Goal: Use online tool/utility: Utilize a website feature to perform a specific function

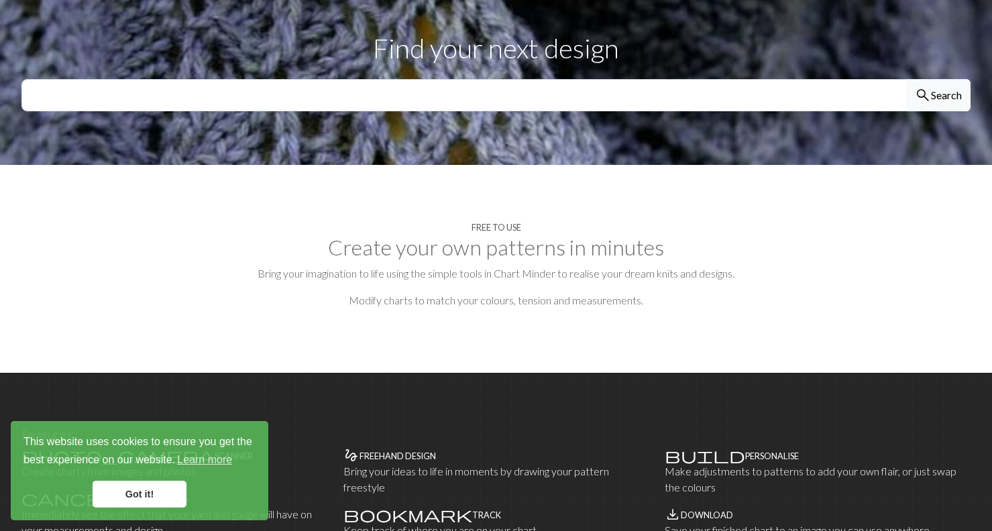
scroll to position [134, 0]
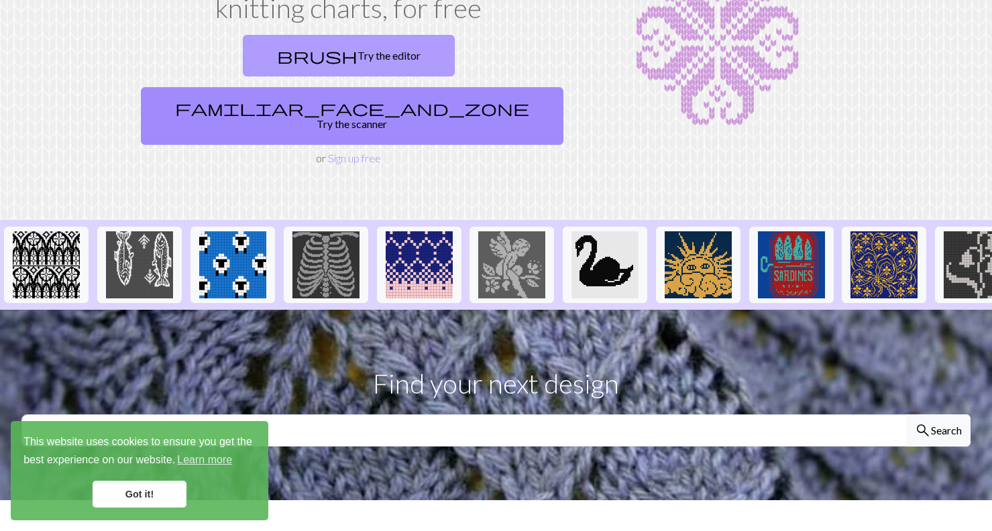
click at [243, 59] on link "brush Try the editor" at bounding box center [349, 56] width 212 height 42
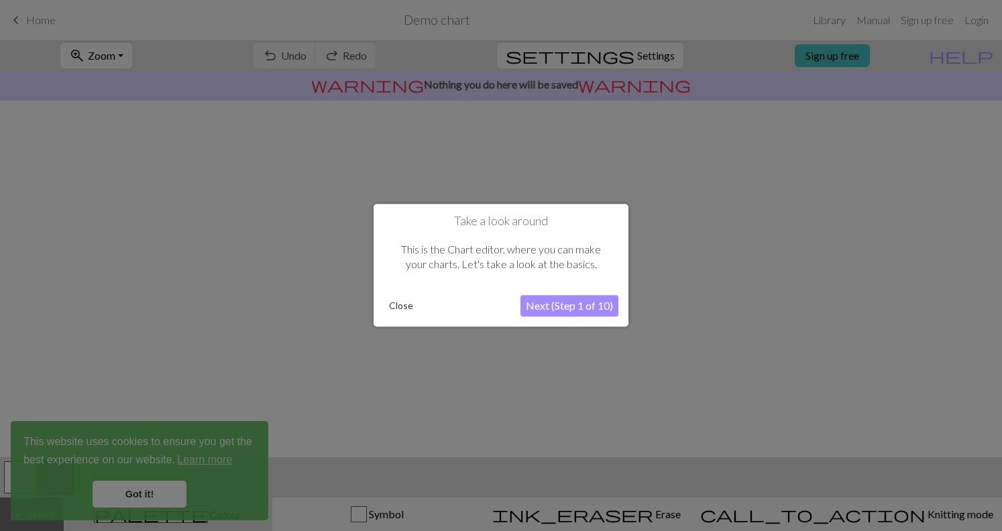
click at [583, 301] on button "Next (Step 1 of 10)" at bounding box center [569, 306] width 98 height 21
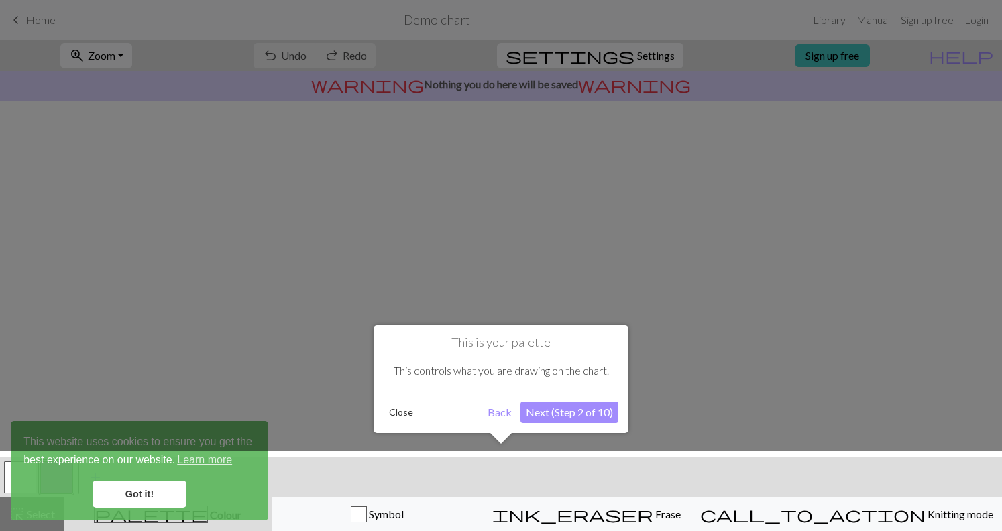
click at [592, 414] on button "Next (Step 2 of 10)" at bounding box center [569, 412] width 98 height 21
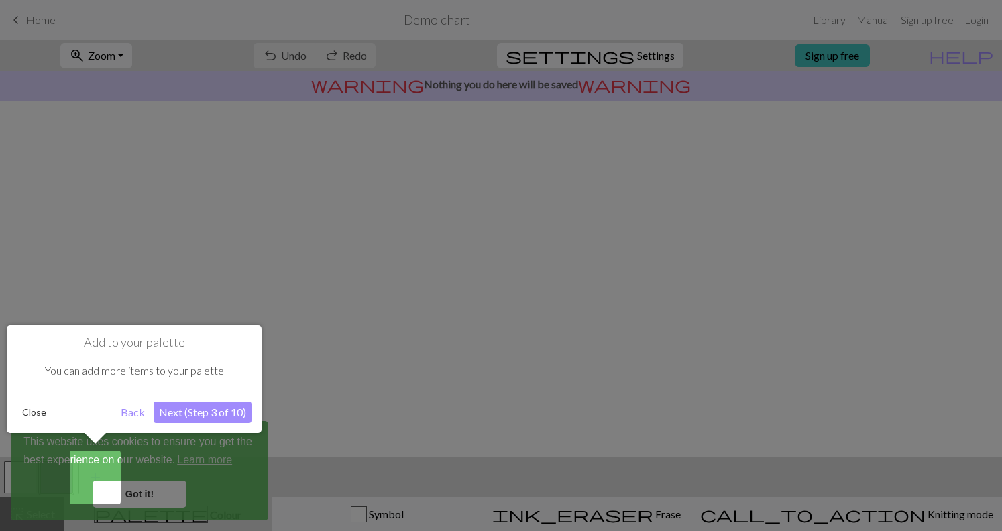
click at [198, 409] on button "Next (Step 3 of 10)" at bounding box center [203, 412] width 98 height 21
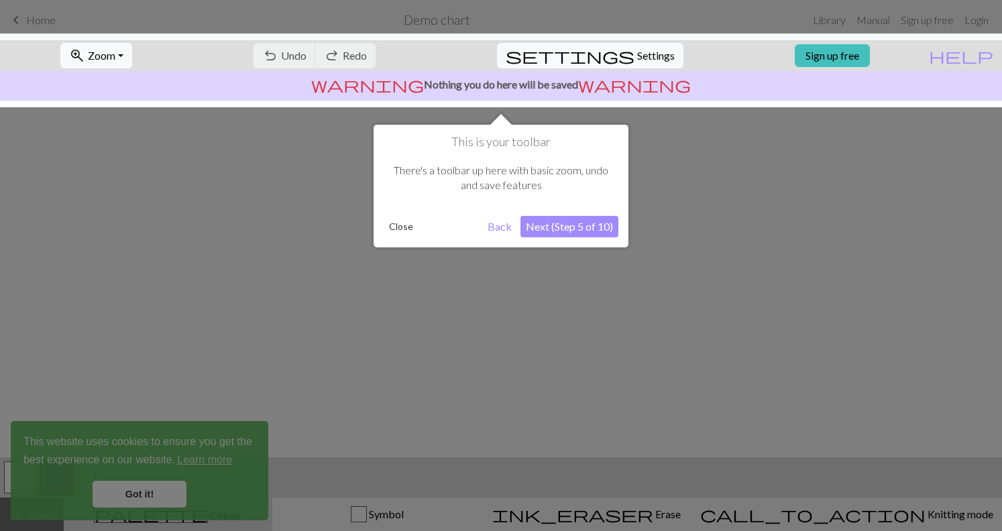
click at [589, 231] on button "Next (Step 5 of 10)" at bounding box center [569, 226] width 98 height 21
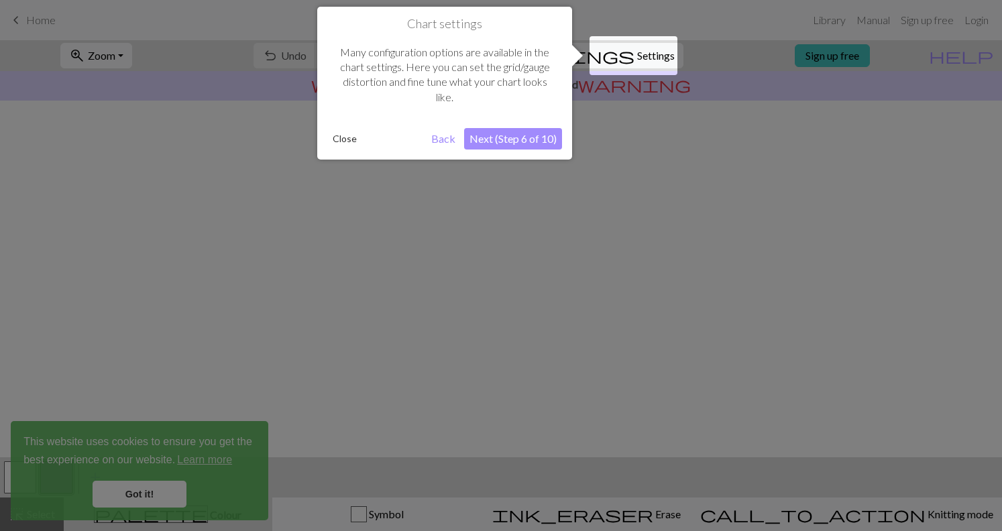
click at [532, 147] on button "Next (Step 6 of 10)" at bounding box center [513, 138] width 98 height 21
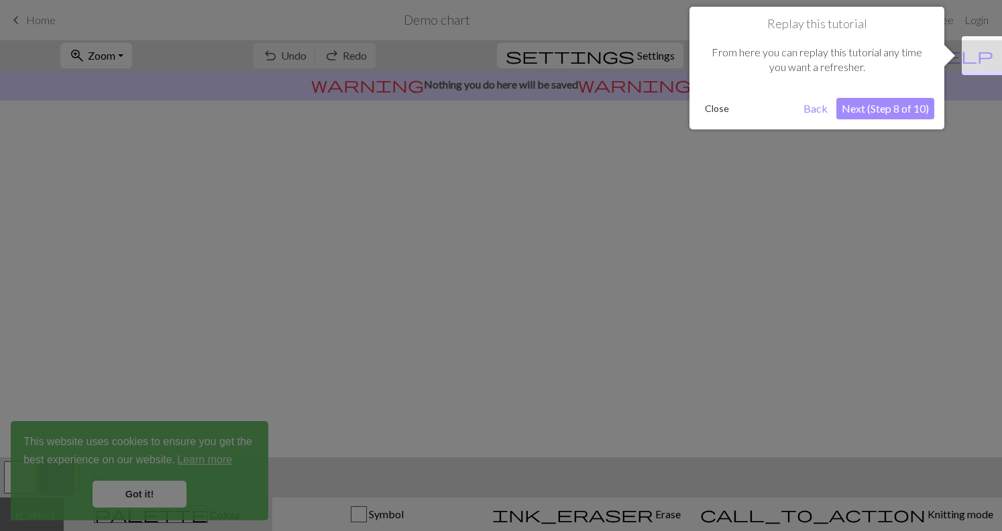
click at [902, 108] on button "Next (Step 8 of 10)" at bounding box center [885, 108] width 98 height 21
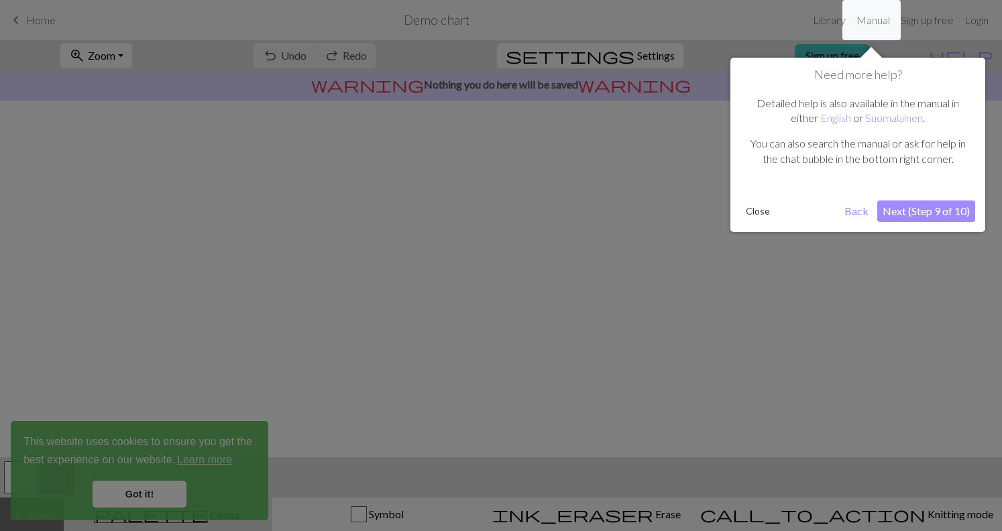
click at [941, 211] on button "Next (Step 9 of 10)" at bounding box center [926, 210] width 98 height 21
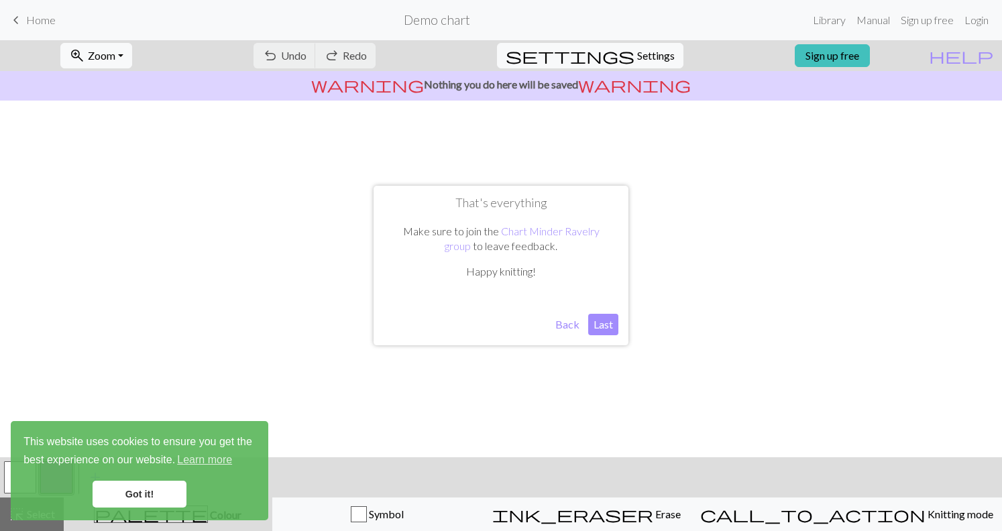
click at [595, 324] on button "Last" at bounding box center [603, 324] width 30 height 21
click at [637, 54] on span "Settings" at bounding box center [656, 56] width 38 height 16
select select "aran"
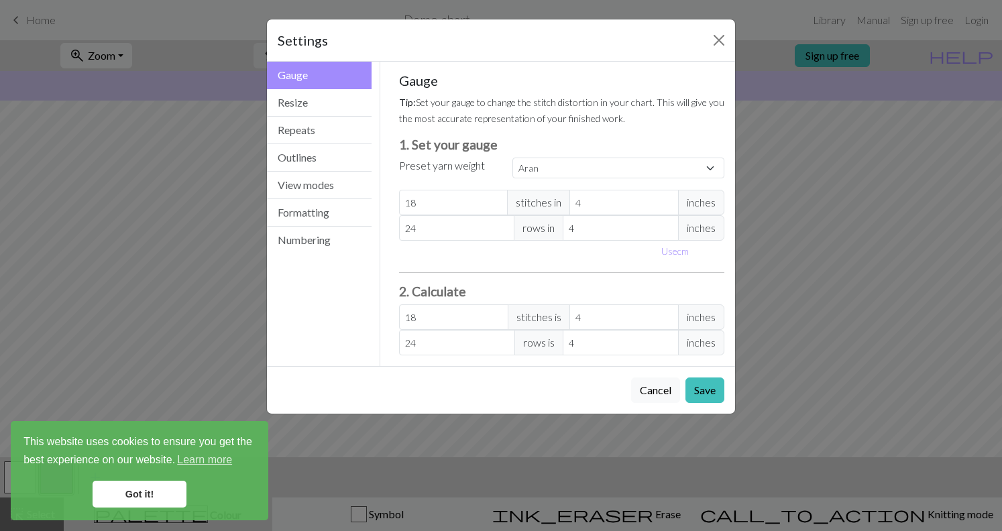
click at [150, 493] on link "Got it!" at bounding box center [140, 494] width 94 height 27
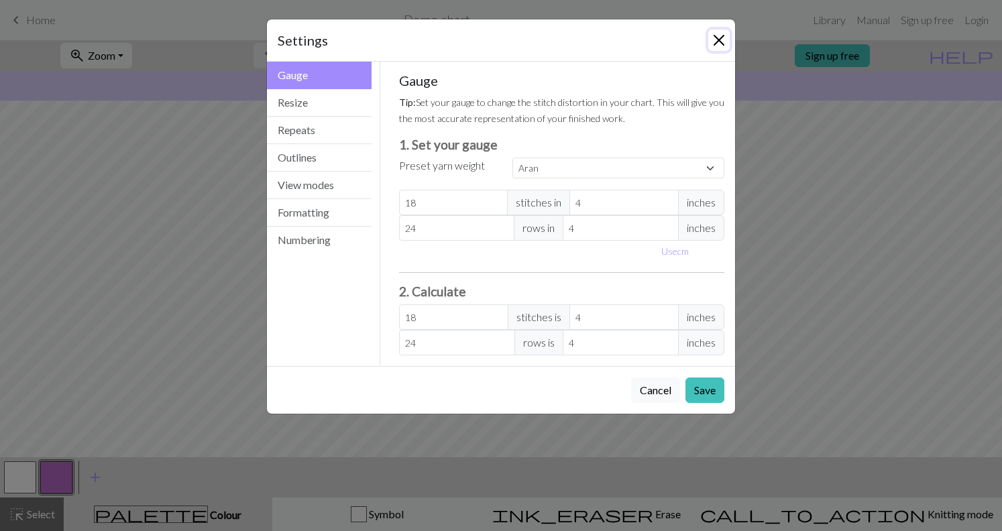
click at [717, 44] on button "Close" at bounding box center [718, 39] width 21 height 21
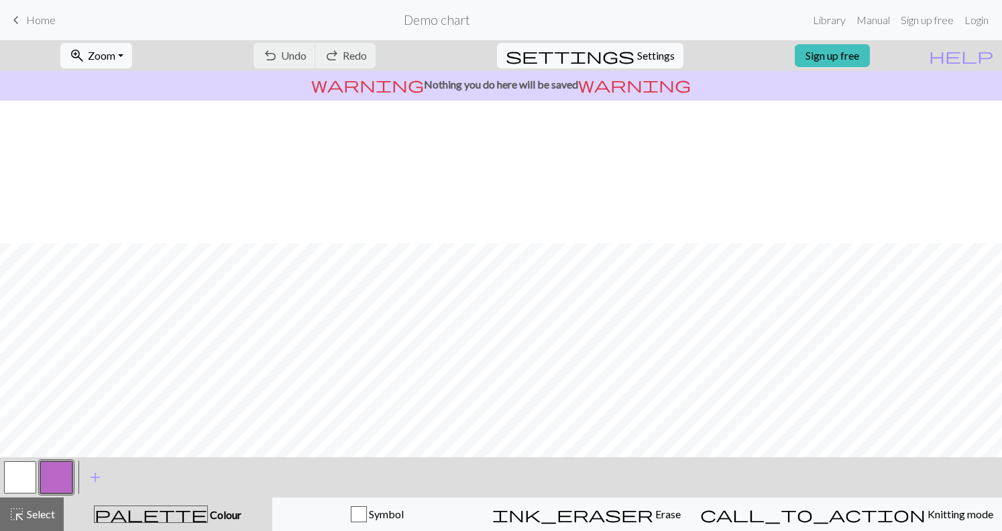
scroll to position [143, 0]
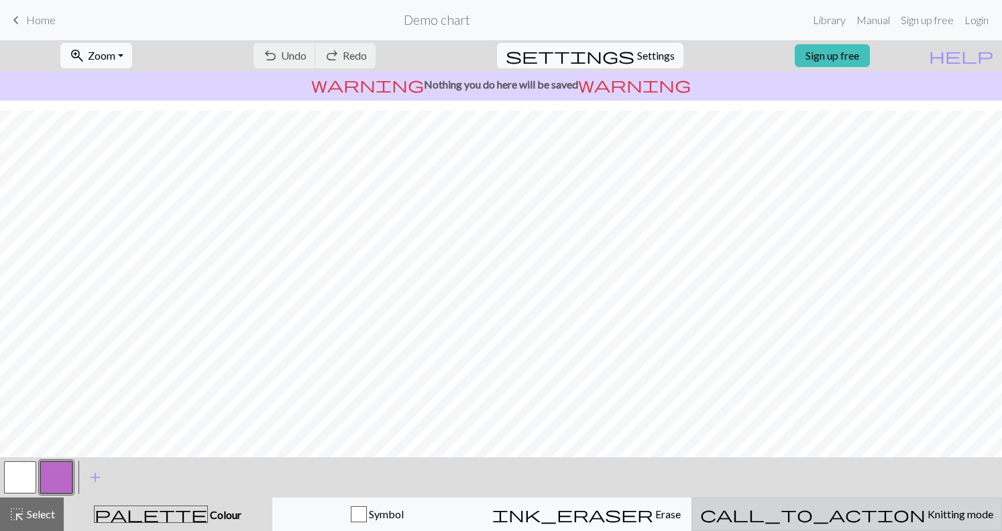
click at [906, 523] on button "call_to_action Knitting mode Knitting mode" at bounding box center [846, 514] width 310 height 34
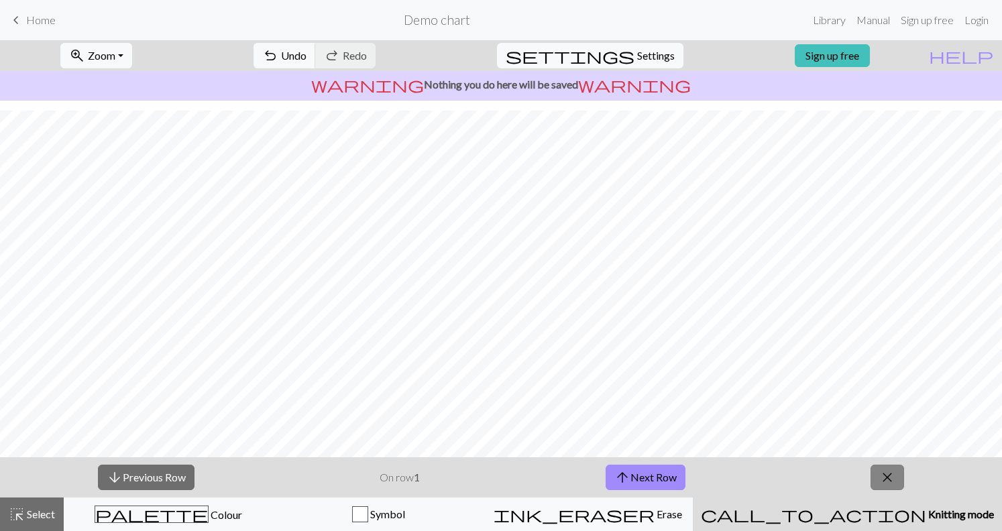
click at [873, 473] on button "close" at bounding box center [887, 477] width 34 height 25
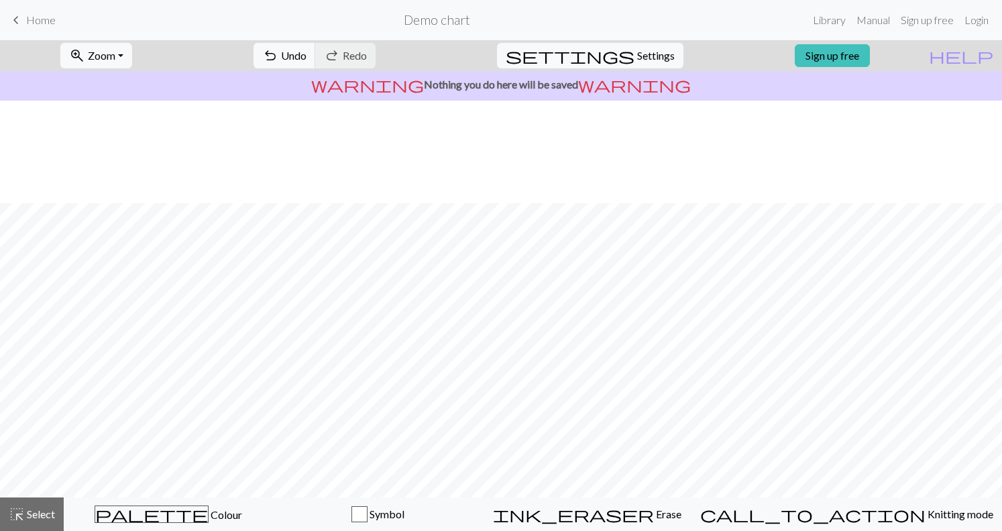
scroll to position [103, 0]
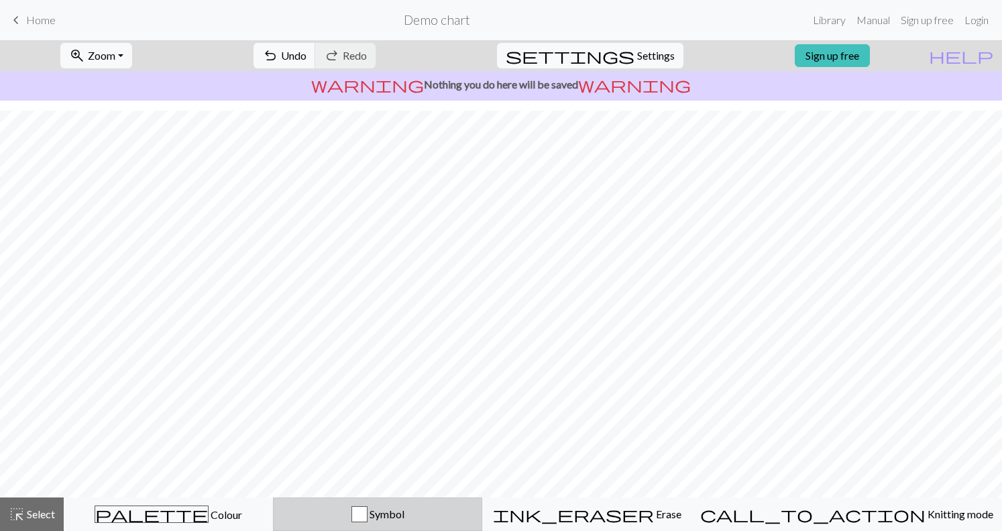
click at [385, 522] on button "Symbol" at bounding box center [377, 514] width 209 height 34
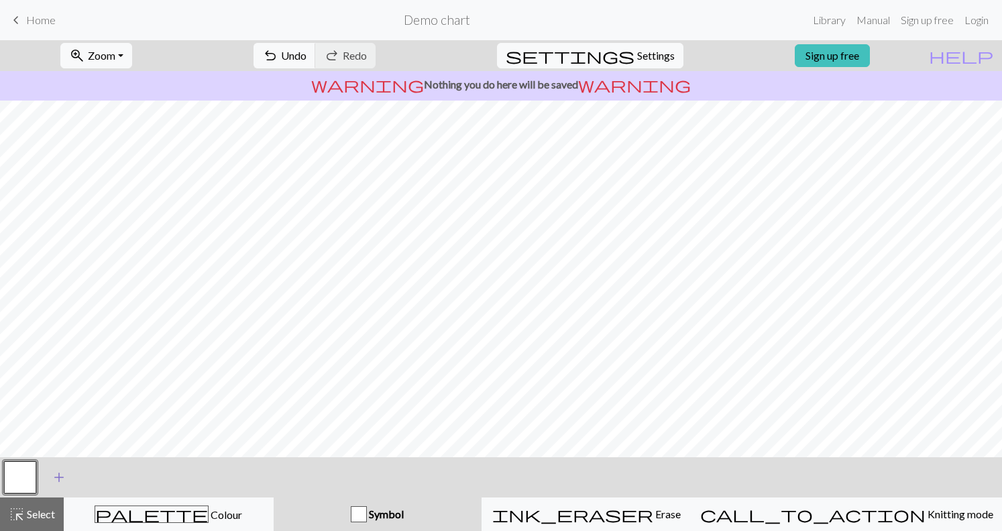
click at [58, 477] on span "add" at bounding box center [59, 477] width 16 height 19
click at [58, 477] on button "button" at bounding box center [56, 477] width 32 height 32
